Goal: Information Seeking & Learning: Learn about a topic

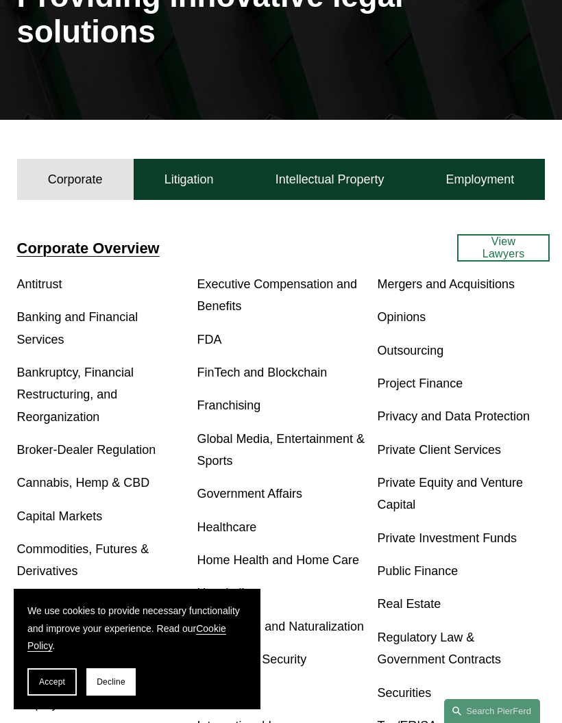
scroll to position [144, 0]
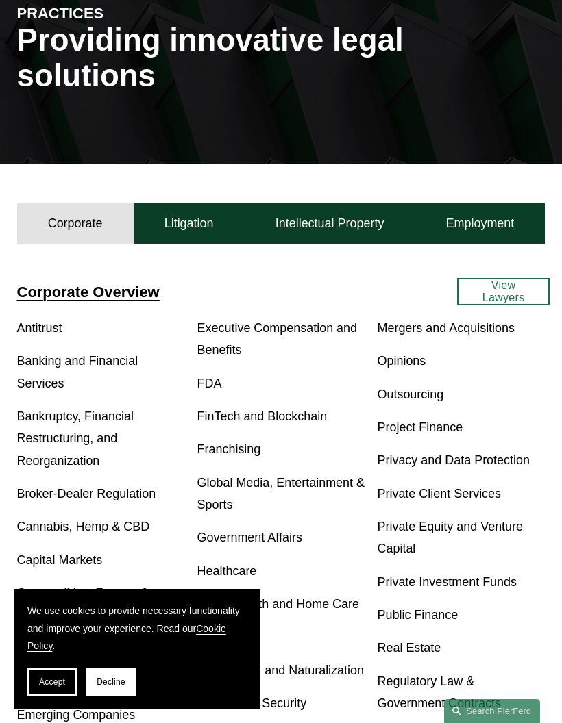
click at [201, 205] on button "Litigation" at bounding box center [189, 223] width 111 height 41
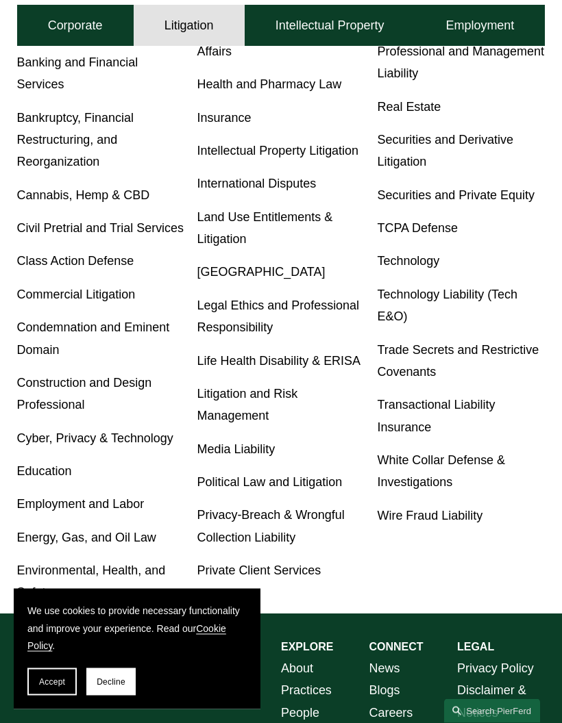
scroll to position [509, 0]
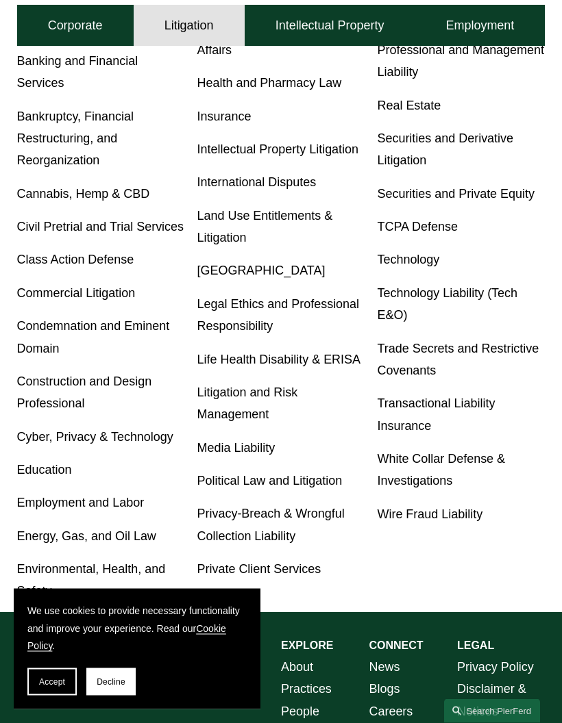
click at [47, 687] on span "Accept" at bounding box center [52, 682] width 26 height 10
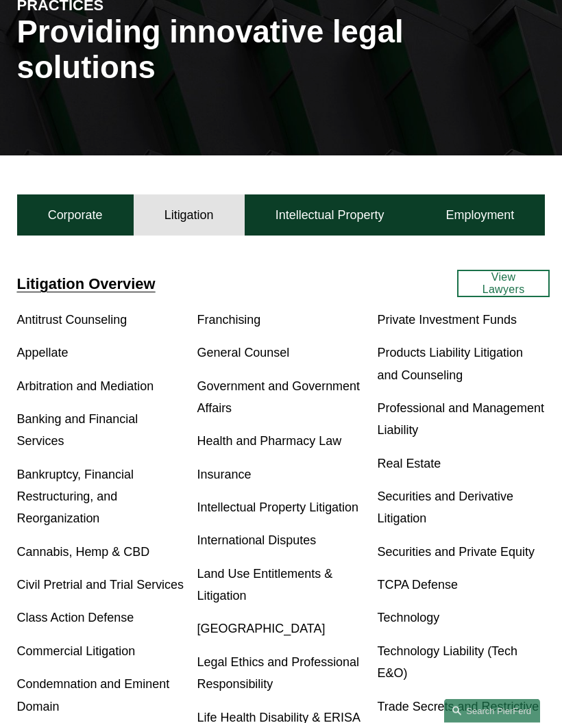
click at [320, 200] on button "Intellectual Property" at bounding box center [329, 215] width 171 height 41
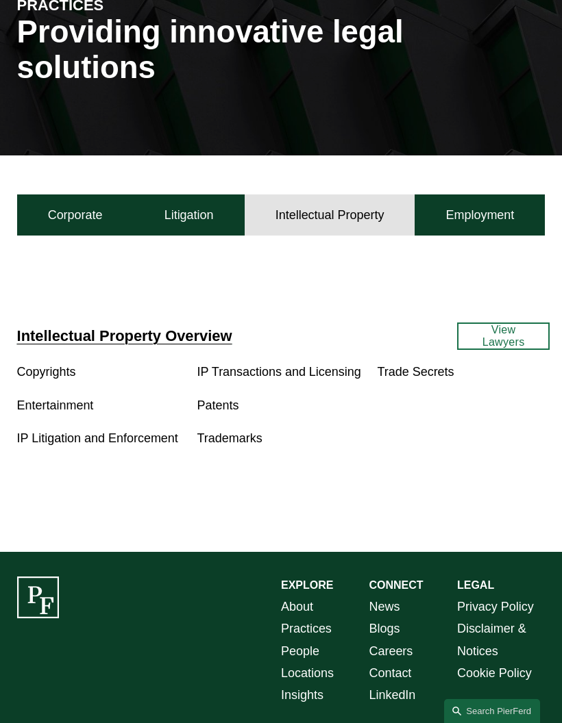
click at [498, 194] on button "Employment" at bounding box center [479, 214] width 130 height 41
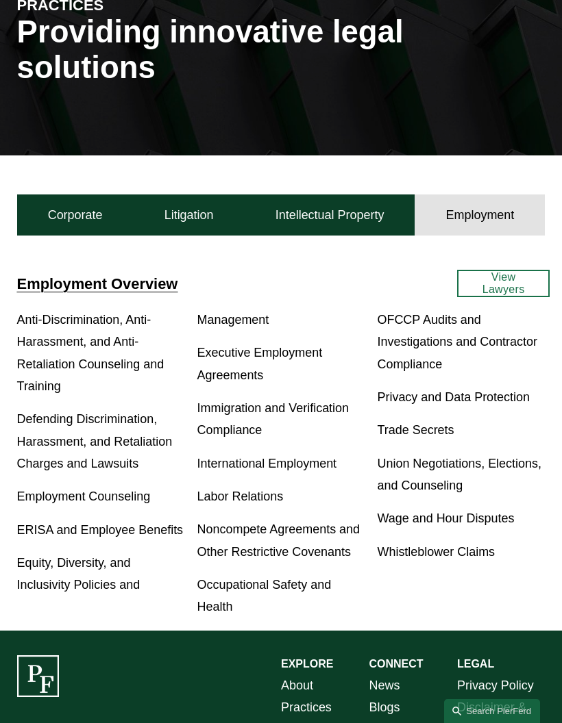
click at [225, 194] on button "Litigation" at bounding box center [189, 214] width 111 height 41
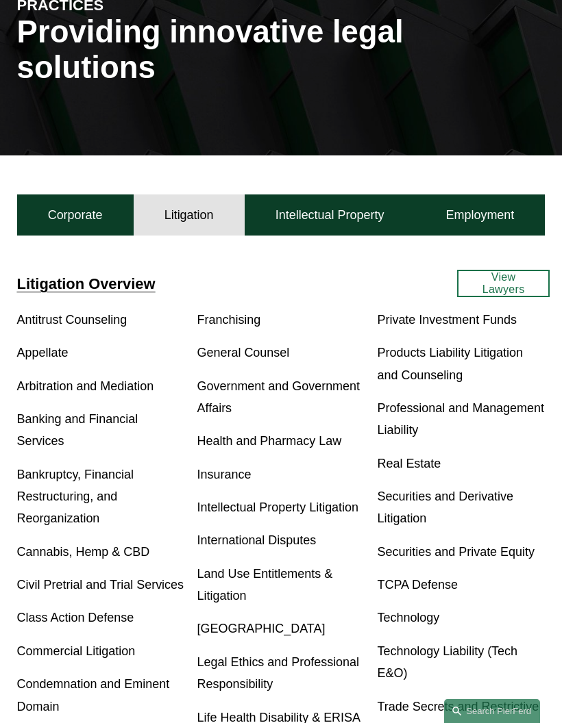
click at [497, 270] on link "View Lawyers" at bounding box center [503, 283] width 92 height 27
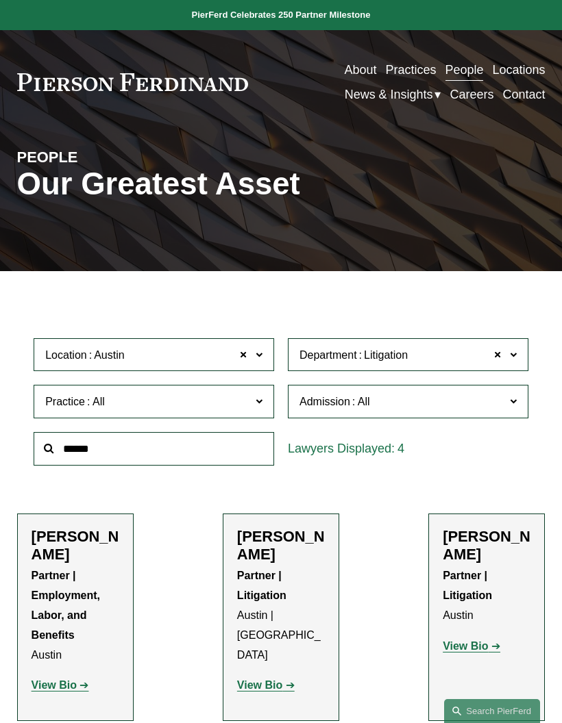
scroll to position [181, 0]
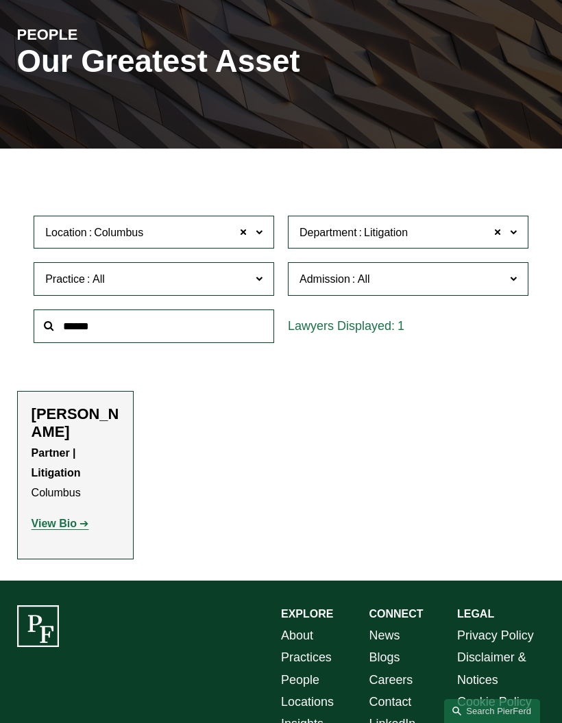
scroll to position [123, 0]
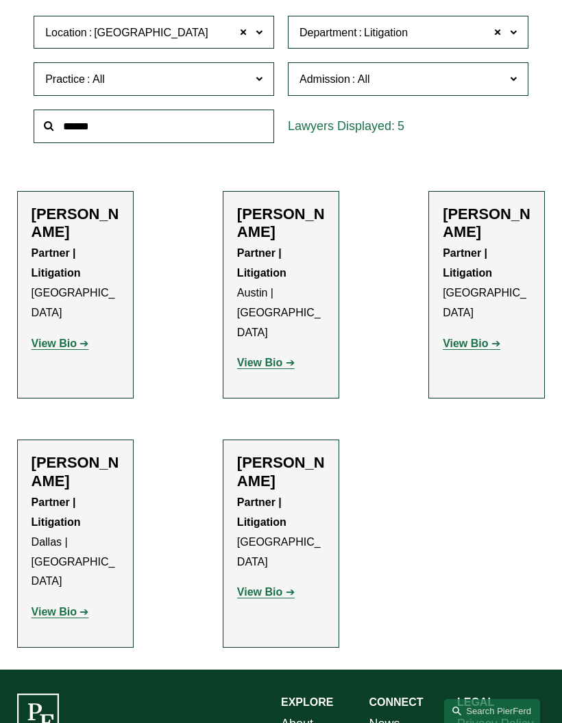
scroll to position [-1, 0]
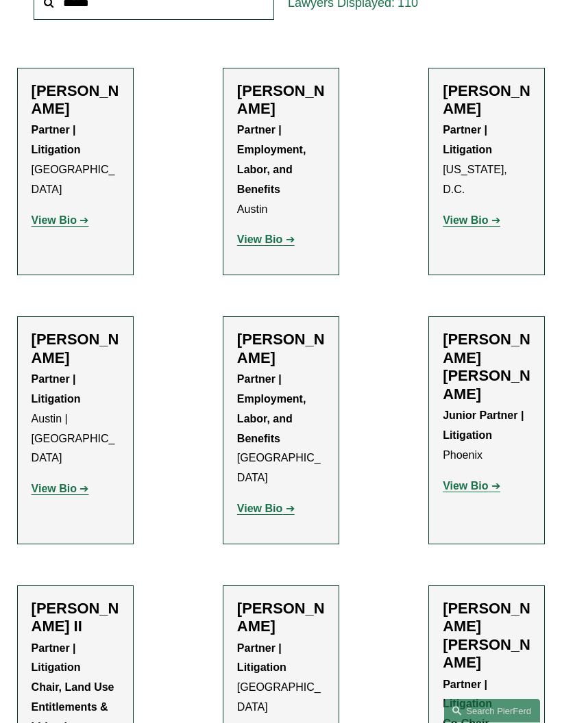
scroll to position [446, 0]
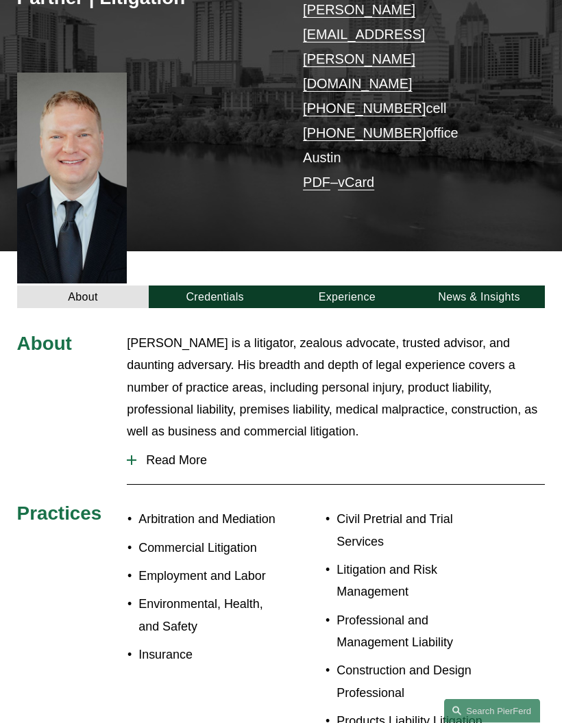
scroll to position [166, 0]
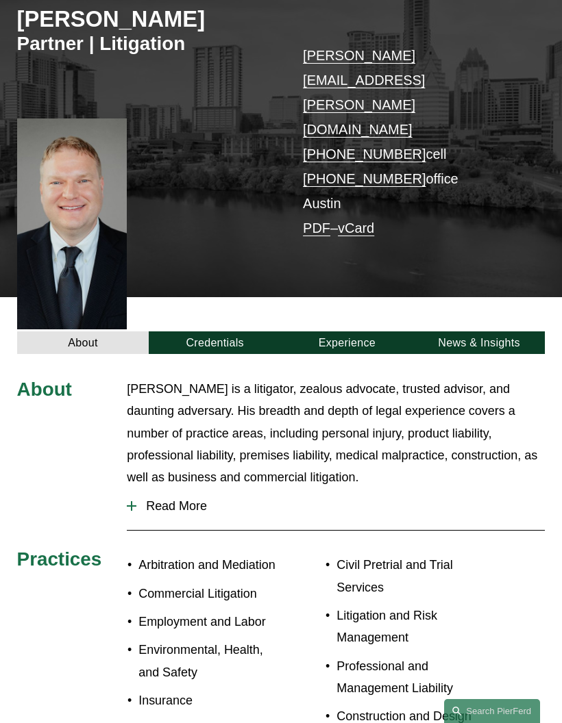
click at [236, 331] on link "Credentials" at bounding box center [215, 342] width 132 height 23
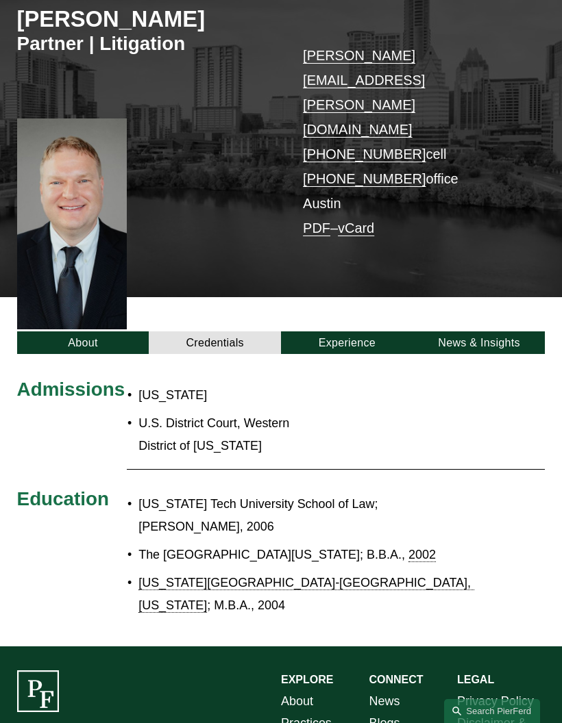
click at [378, 331] on link "Experience" at bounding box center [347, 342] width 132 height 23
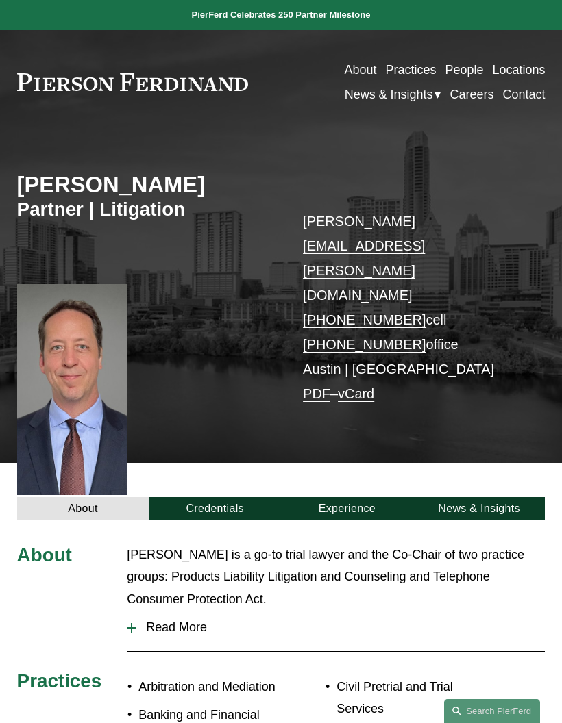
click at [197, 497] on link "Credentials" at bounding box center [215, 508] width 132 height 23
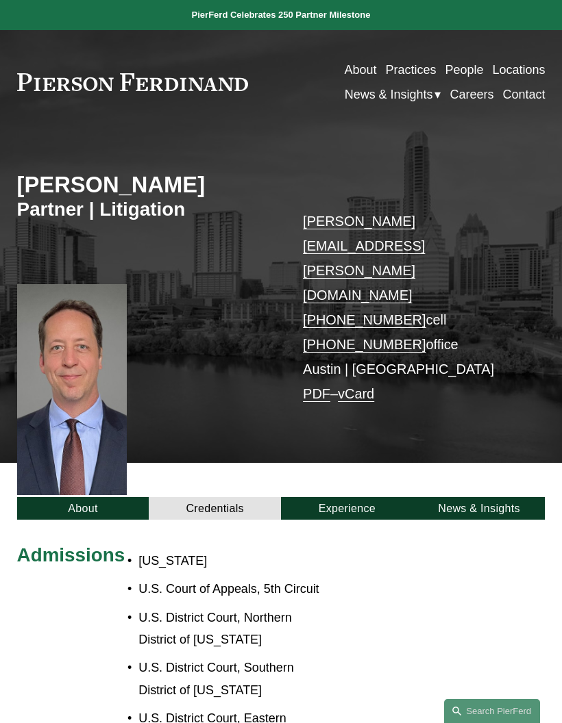
click at [113, 497] on link "About" at bounding box center [83, 508] width 132 height 23
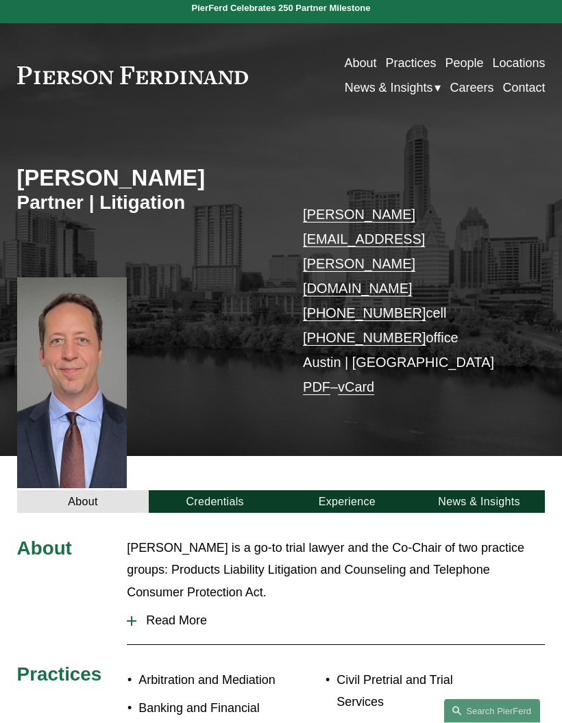
scroll to position [7, 0]
click at [373, 490] on link "Experience" at bounding box center [347, 501] width 132 height 23
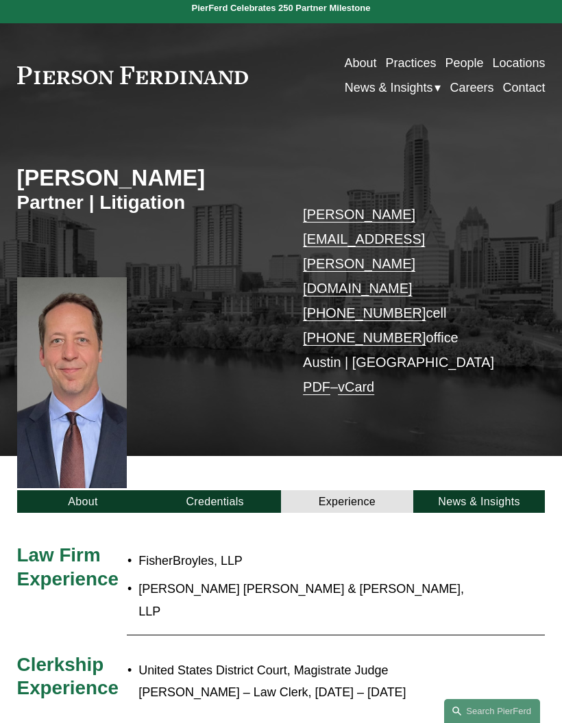
scroll to position [0, 0]
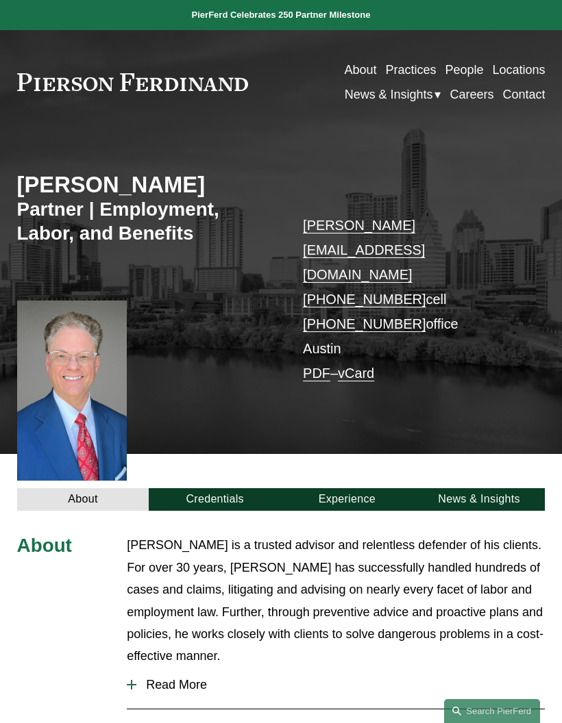
click at [203, 488] on link "Credentials" at bounding box center [215, 499] width 132 height 23
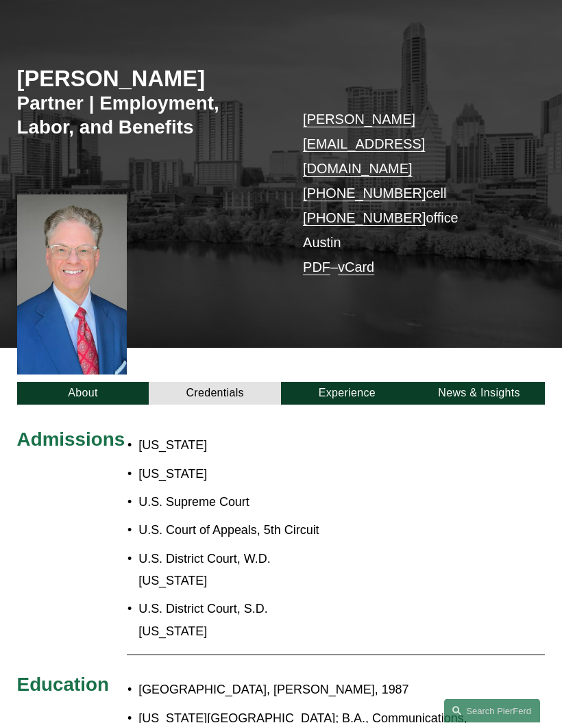
scroll to position [106, 0]
click at [69, 382] on link "About" at bounding box center [83, 393] width 132 height 23
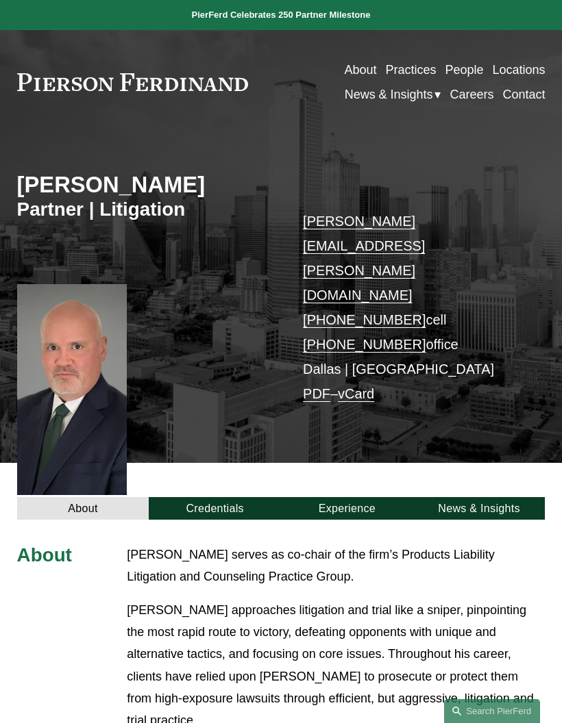
click at [190, 497] on link "Credentials" at bounding box center [215, 508] width 132 height 23
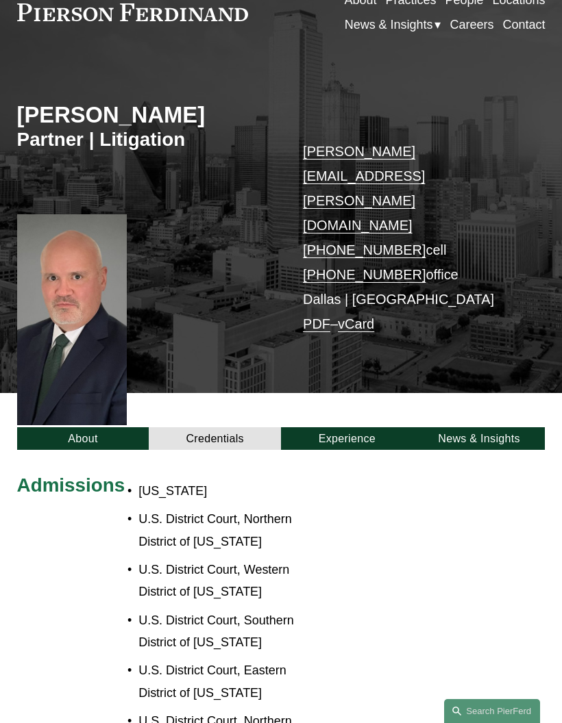
scroll to position [62, 0]
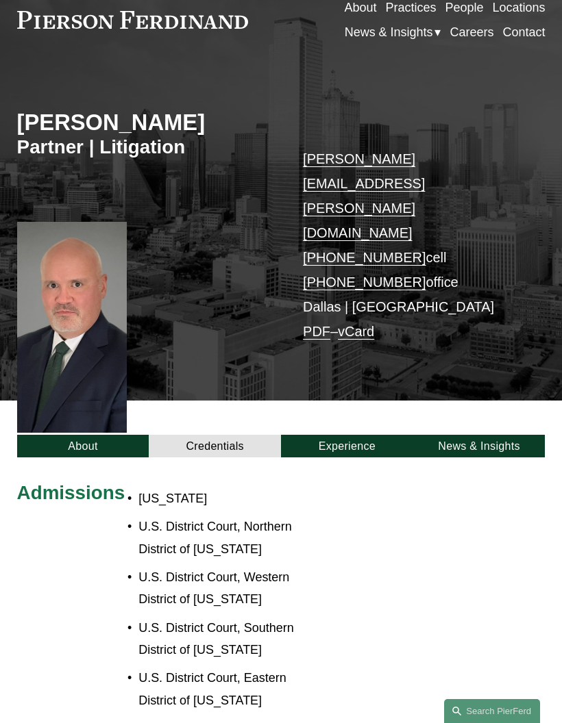
click at [376, 435] on link "Experience" at bounding box center [347, 446] width 132 height 23
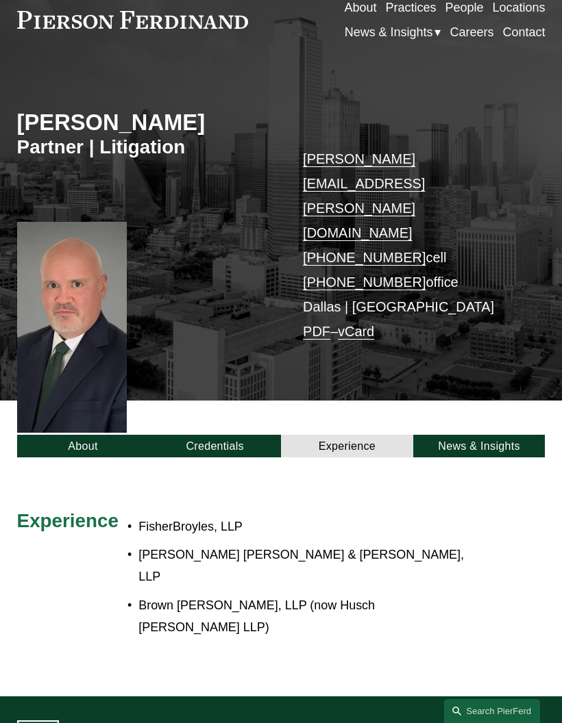
click at [80, 435] on link "About" at bounding box center [83, 446] width 132 height 23
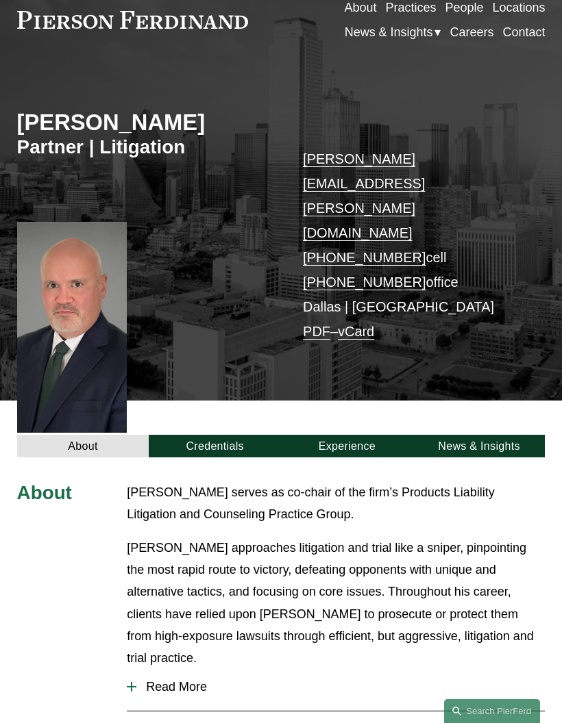
click at [160, 680] on span "Read More" at bounding box center [340, 687] width 408 height 14
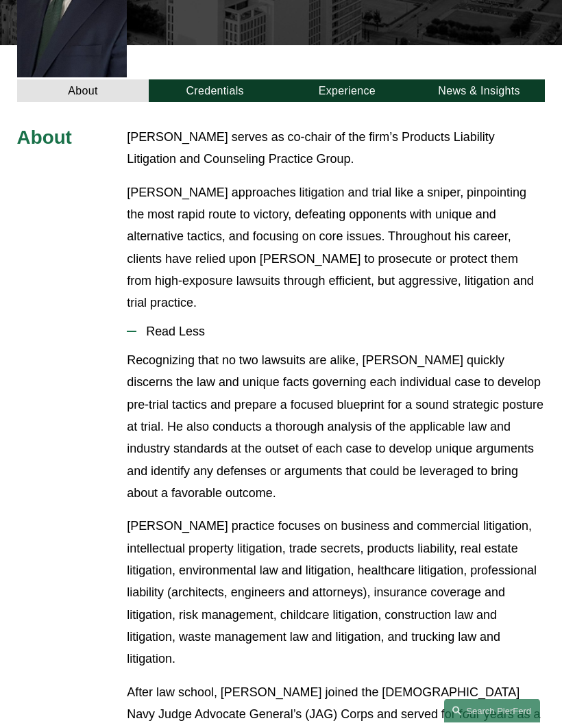
scroll to position [418, 0]
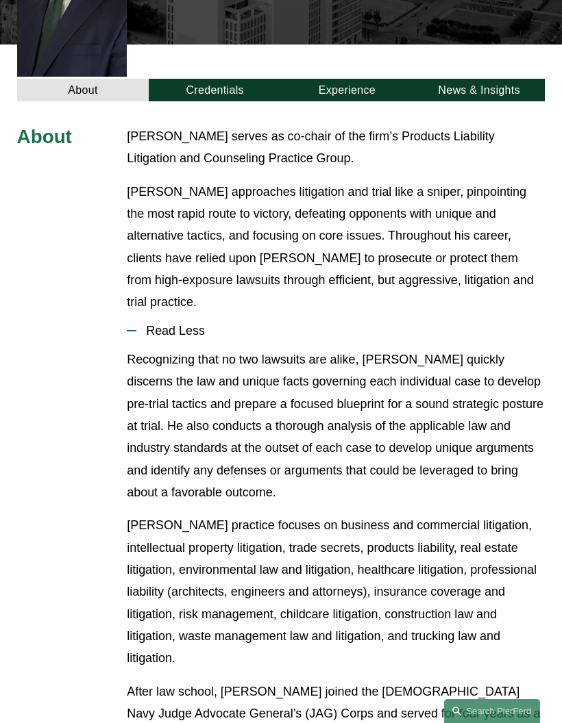
click at [120, 511] on div "About Mr. Pollard serves as co-chair of the firm’s Products Liability Litigatio…" at bounding box center [281, 588] width 562 height 926
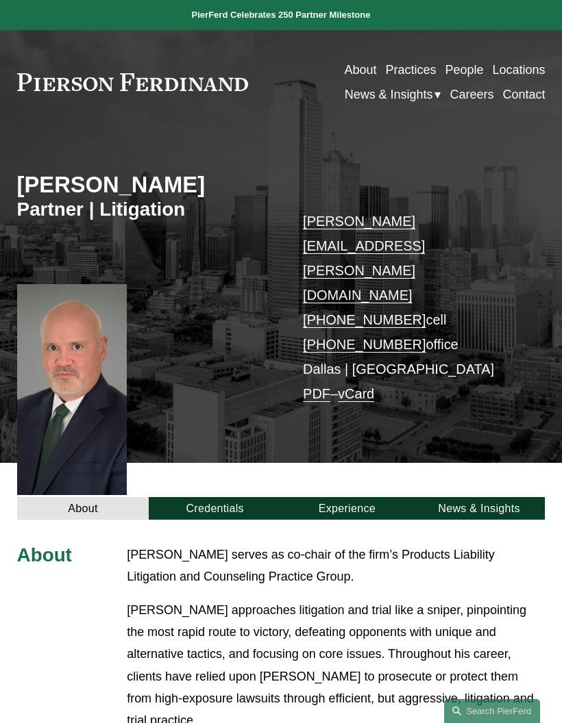
scroll to position [10, 0]
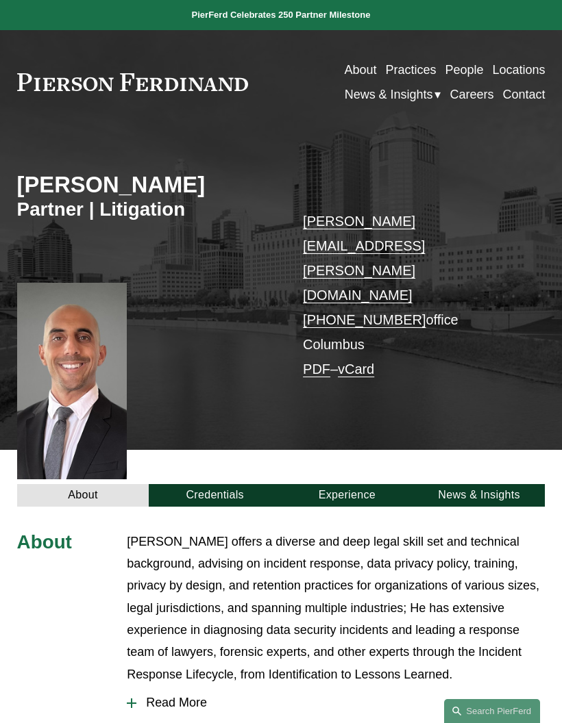
click at [211, 484] on link "Credentials" at bounding box center [215, 495] width 132 height 23
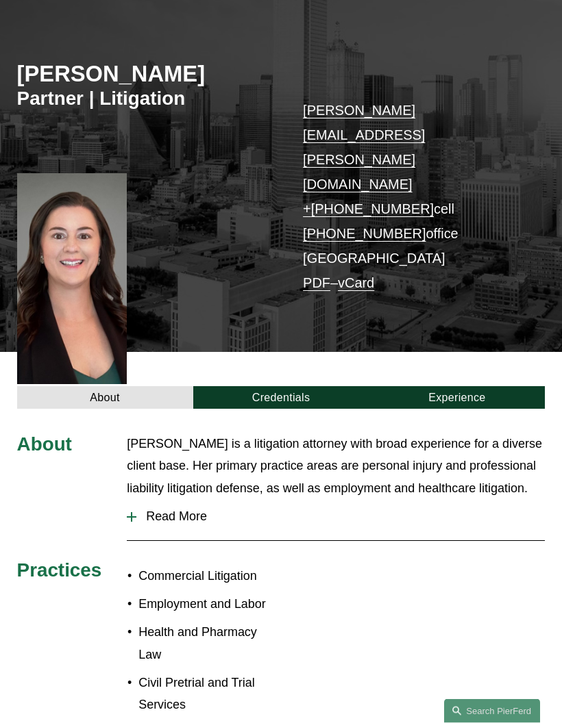
scroll to position [112, 0]
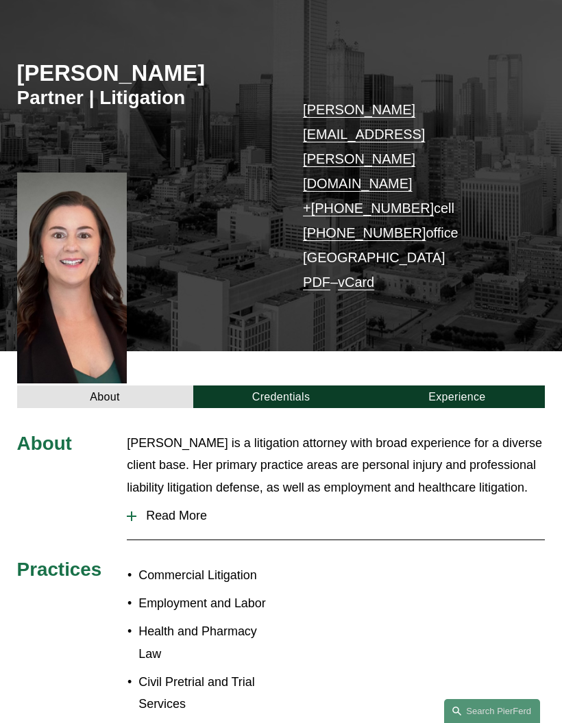
click at [228, 386] on link "Credentials" at bounding box center [281, 397] width 176 height 23
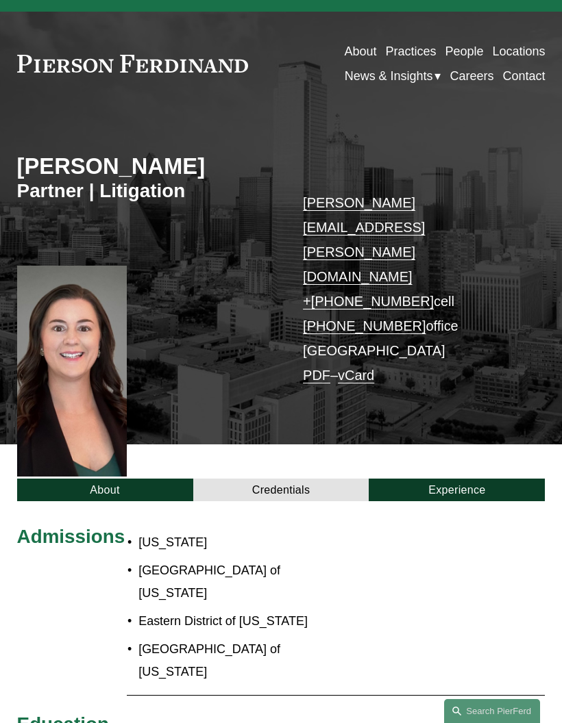
scroll to position [0, 0]
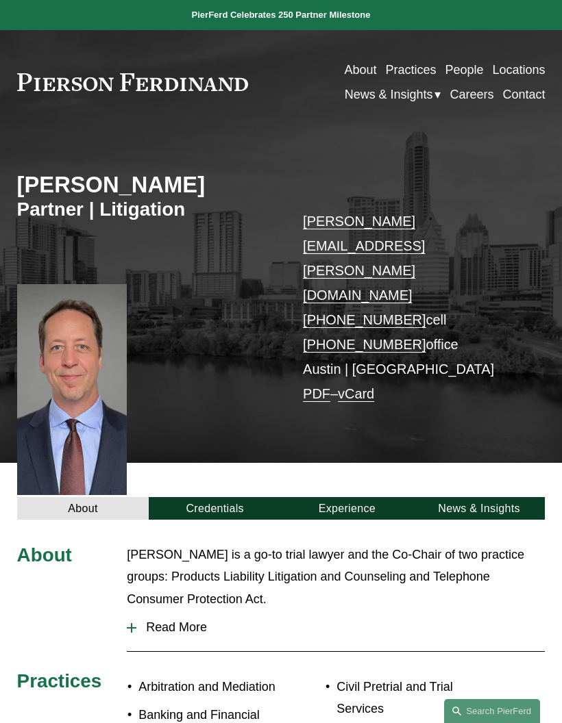
click at [372, 497] on link "Experience" at bounding box center [347, 508] width 132 height 23
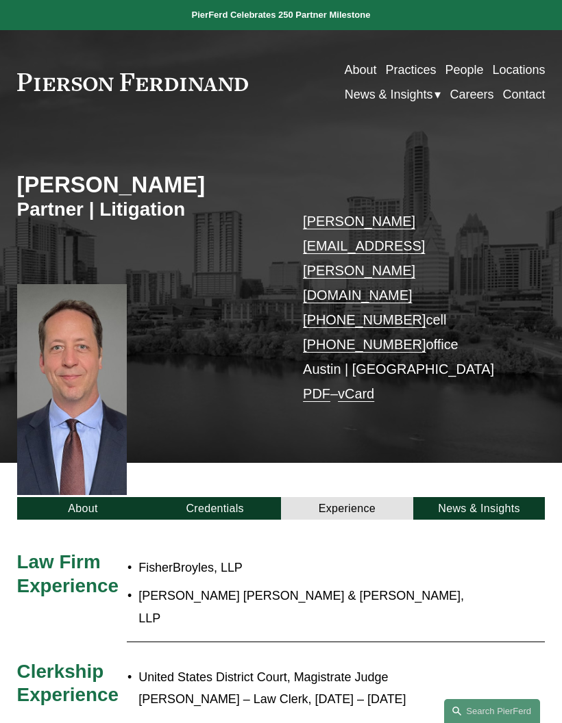
click at [196, 497] on link "Credentials" at bounding box center [215, 508] width 132 height 23
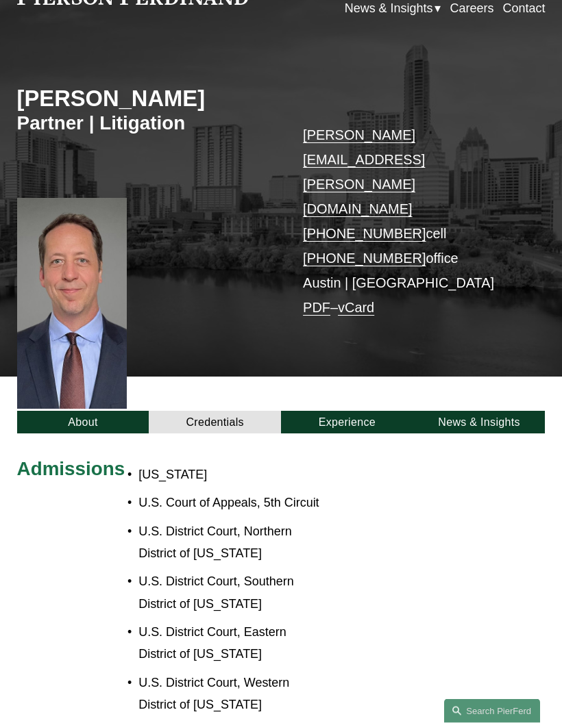
scroll to position [80, 0]
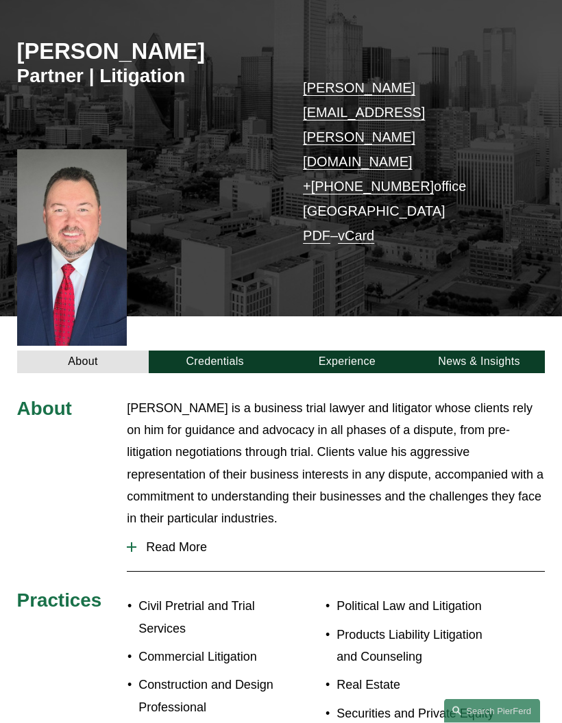
scroll to position [134, 0]
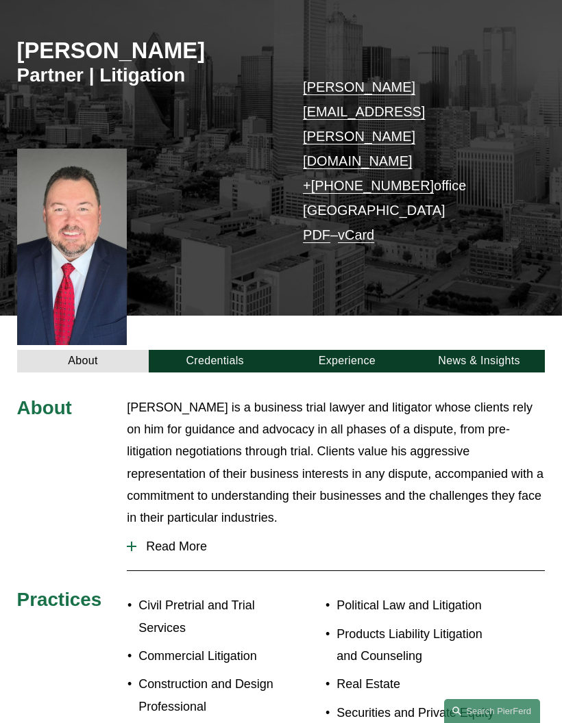
click at [194, 350] on link "Credentials" at bounding box center [215, 361] width 132 height 23
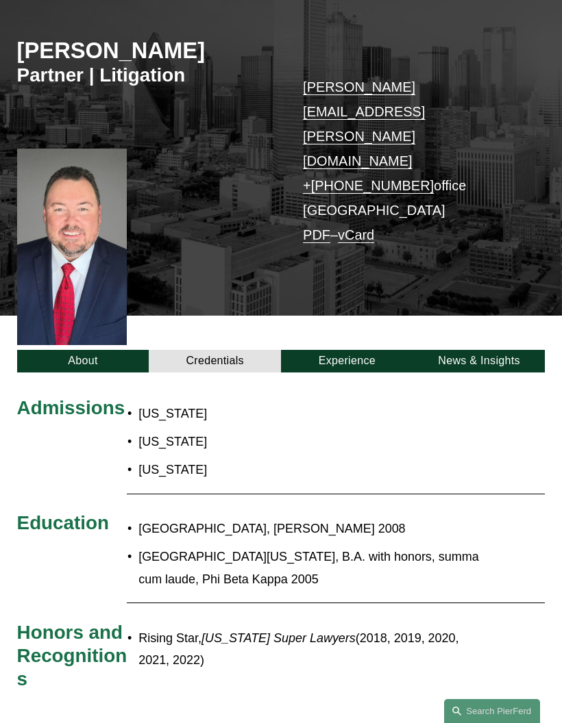
click at [179, 350] on link "Credentials" at bounding box center [215, 361] width 132 height 23
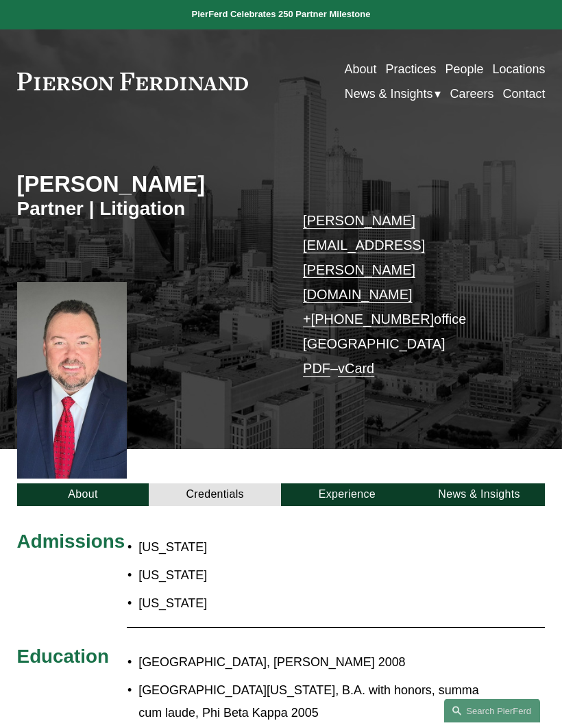
scroll to position [0, 0]
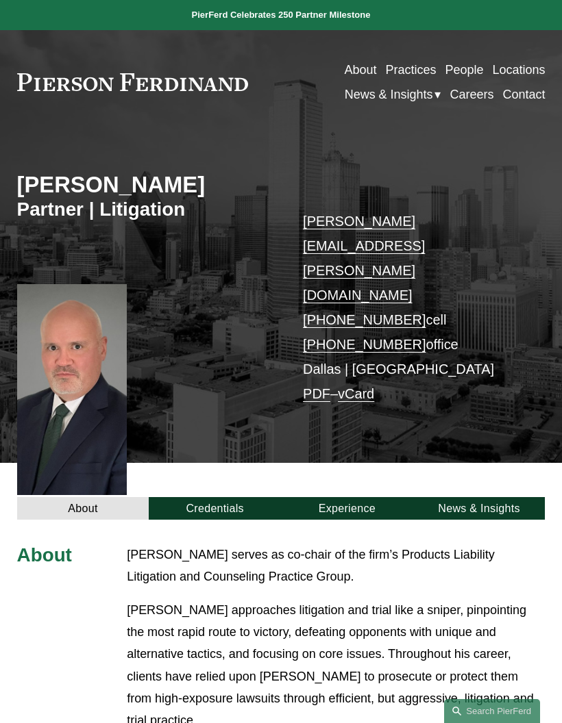
click at [184, 497] on link "Credentials" at bounding box center [215, 508] width 132 height 23
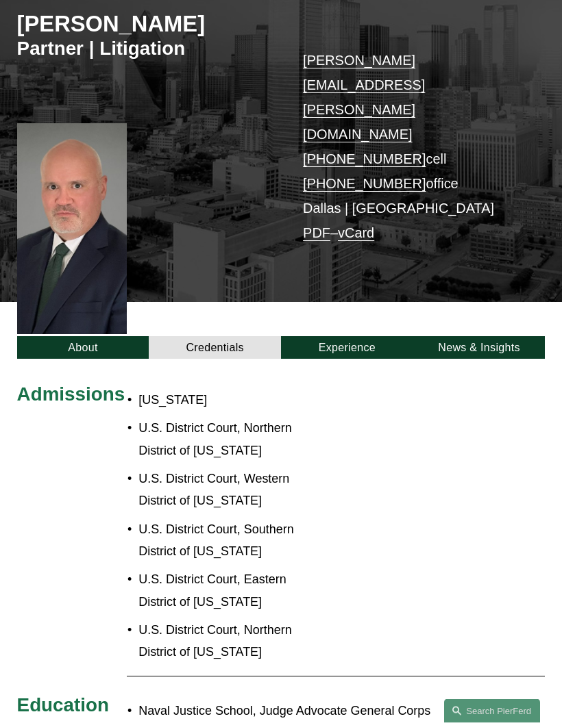
scroll to position [127, 0]
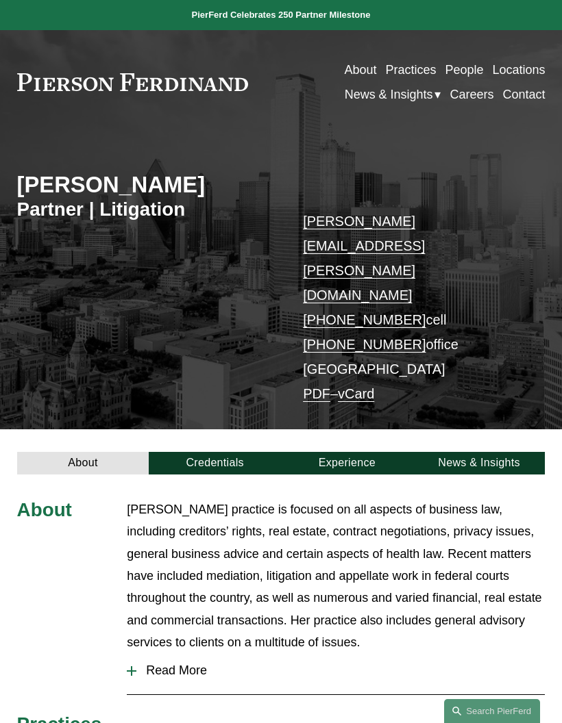
click at [195, 452] on link "Credentials" at bounding box center [215, 463] width 132 height 23
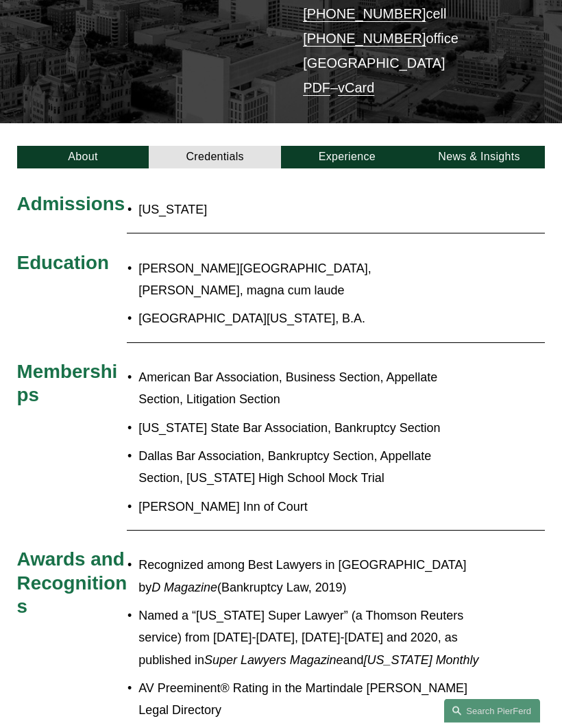
scroll to position [262, 0]
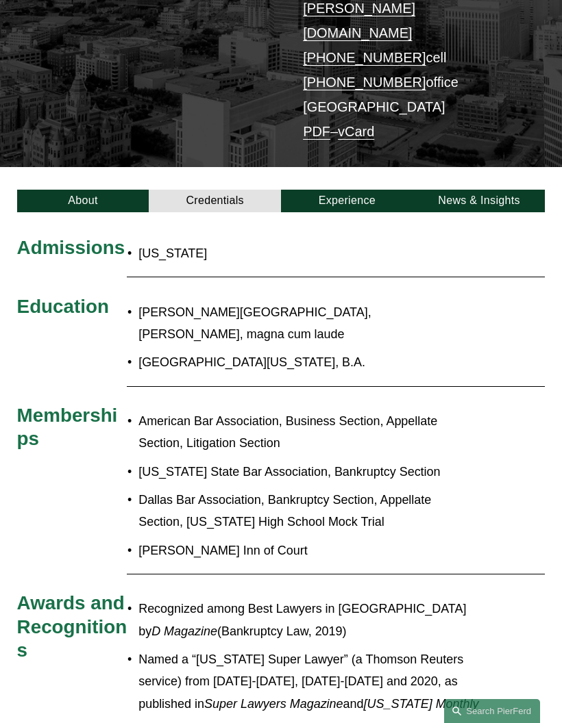
click at [42, 190] on link "About" at bounding box center [83, 201] width 132 height 23
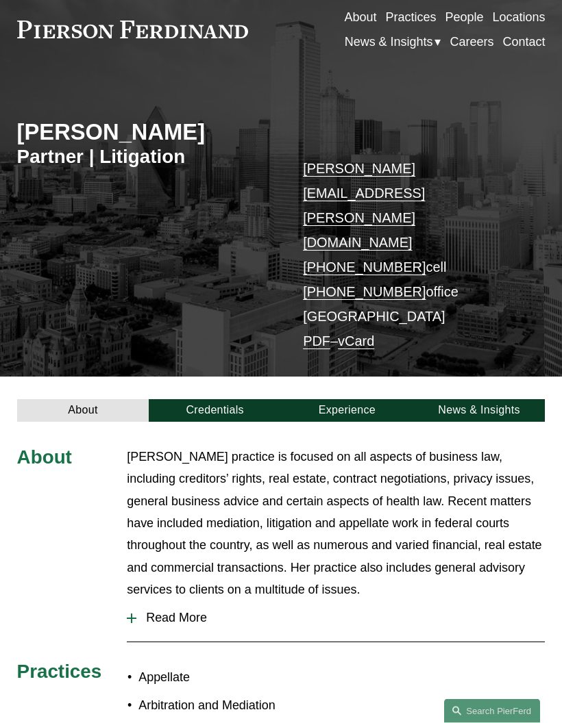
scroll to position [47, 0]
